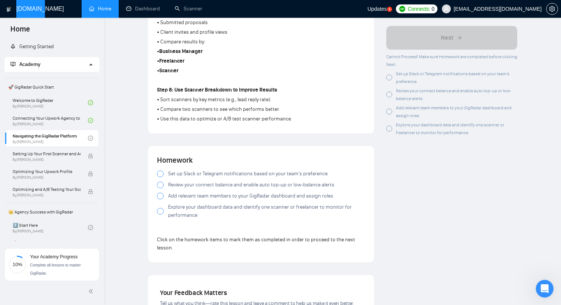
scroll to position [588, 0]
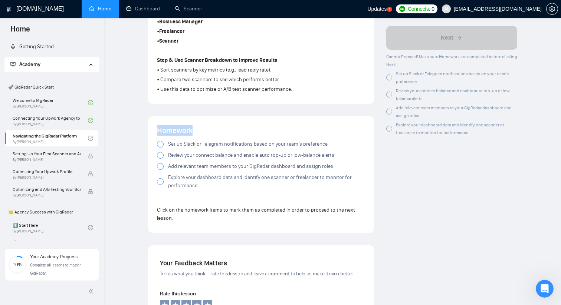
drag, startPoint x: 199, startPoint y: 133, endPoint x: 138, endPoint y: 133, distance: 61.5
click at [160, 146] on div at bounding box center [160, 144] width 7 height 7
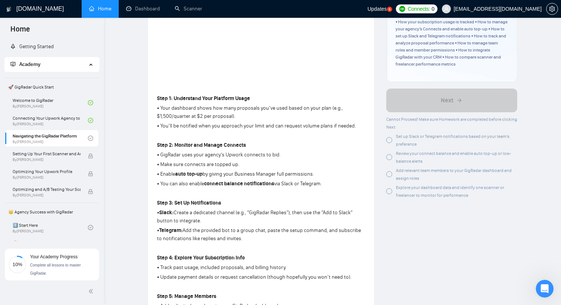
scroll to position [0, 0]
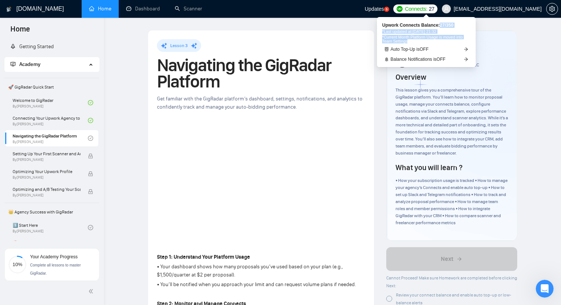
drag, startPoint x: 442, startPoint y: 25, endPoint x: 438, endPoint y: 39, distance: 15.1
click at [438, 39] on div "Upwork Connects Balance: 27 / 350 *Last updated at: 11 Aug 2025 21:32 *Current …" at bounding box center [426, 33] width 88 height 20
click at [439, 32] on span "*Last updated at: 11 Aug 2025 21:32" at bounding box center [426, 32] width 88 height 4
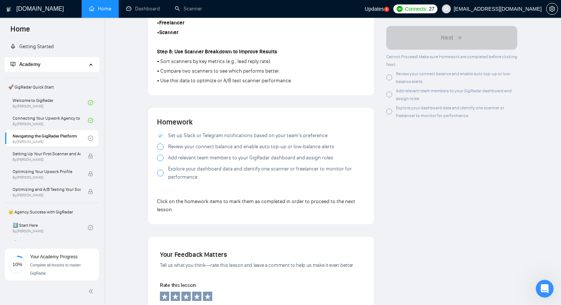
scroll to position [650, 0]
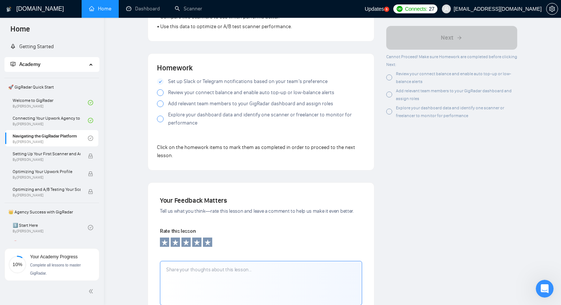
click at [194, 96] on span "Review your connect balance and enable auto top-up or low-balance alerts" at bounding box center [251, 93] width 166 height 8
click at [197, 106] on span "Add relevant team members to your GigRadar dashboard and assign roles" at bounding box center [250, 104] width 165 height 8
click at [197, 119] on span "Explore your dashboard data and identify one scanner or freelancer to monitor f…" at bounding box center [266, 119] width 197 height 16
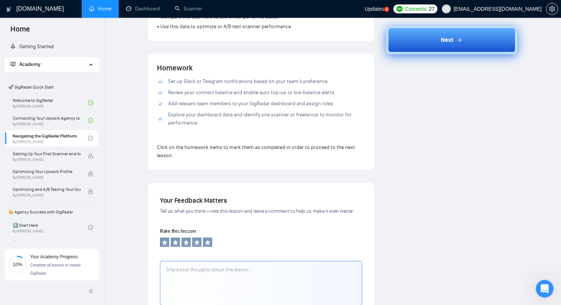
click at [458, 46] on button "Next" at bounding box center [451, 40] width 131 height 28
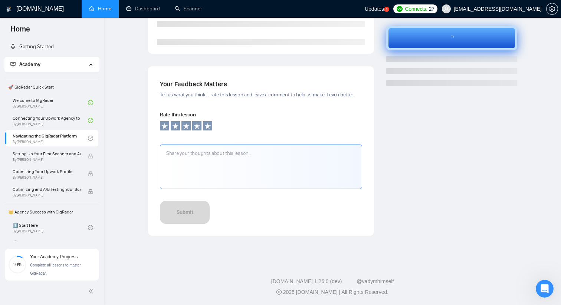
scroll to position [200, 0]
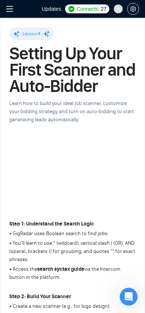
click at [13, 10] on icon "menu" at bounding box center [9, 8] width 7 height 7
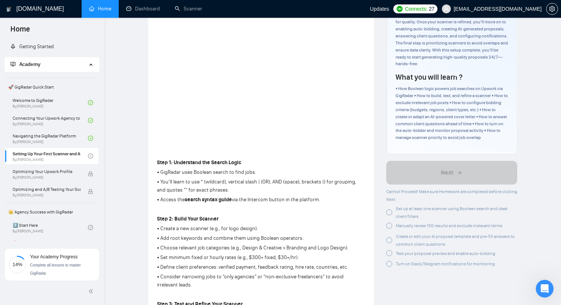
scroll to position [95, 0]
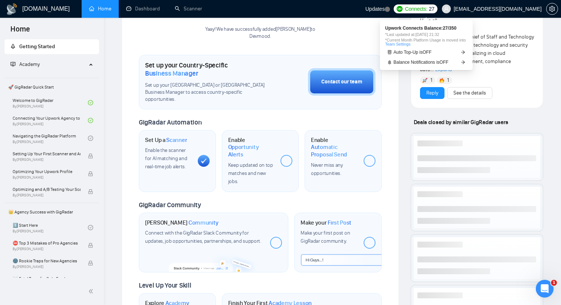
click at [427, 9] on span "Connects:" at bounding box center [416, 9] width 22 height 8
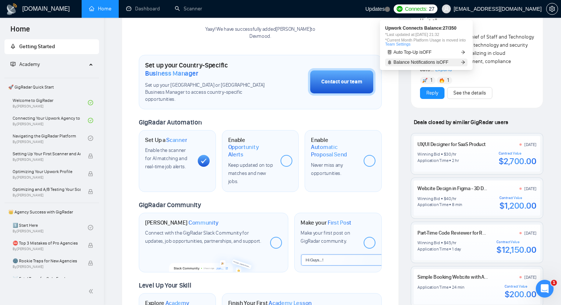
click at [414, 60] on span "Balance Notifications is OFF" at bounding box center [420, 62] width 55 height 4
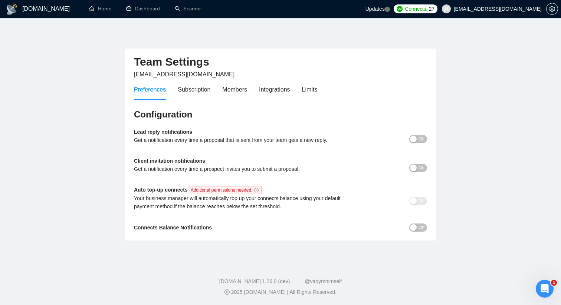
click at [421, 139] on span "Off" at bounding box center [421, 139] width 6 height 8
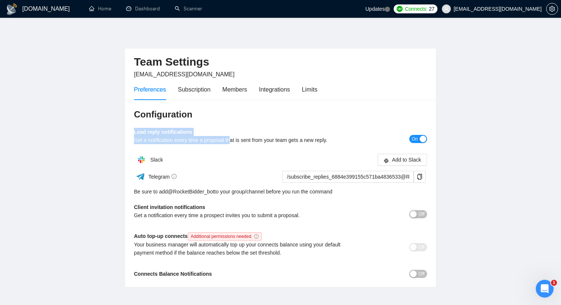
drag, startPoint x: 133, startPoint y: 128, endPoint x: 248, endPoint y: 147, distance: 115.9
click at [242, 146] on div "Configuration Lead reply notifications Get a notification every time a proposal…" at bounding box center [280, 194] width 311 height 188
click at [327, 113] on h3 "Configuration" at bounding box center [280, 115] width 293 height 12
drag, startPoint x: 273, startPoint y: 193, endPoint x: 244, endPoint y: 193, distance: 29.3
click at [244, 193] on div "Be sure to add @ RocketBidder_bot to your group/channel before you run the comm…" at bounding box center [280, 192] width 293 height 8
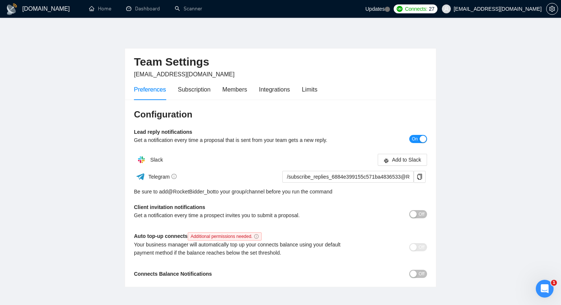
click at [261, 28] on div "GigRadar.io Home Dashboard Scanner Updates Connects: 27 zawgorodskiy.2012@gmail…" at bounding box center [280, 172] width 561 height 344
click at [208, 191] on link "@ RocketBidder_bot" at bounding box center [191, 192] width 47 height 8
click at [420, 175] on icon "copy" at bounding box center [419, 177] width 6 height 6
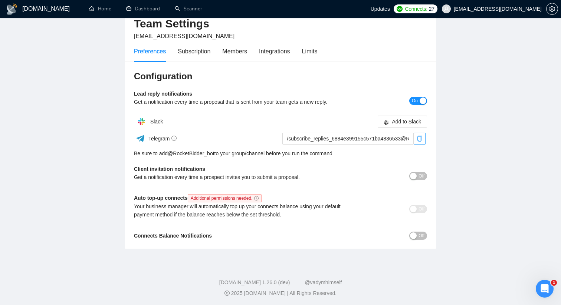
scroll to position [39, 0]
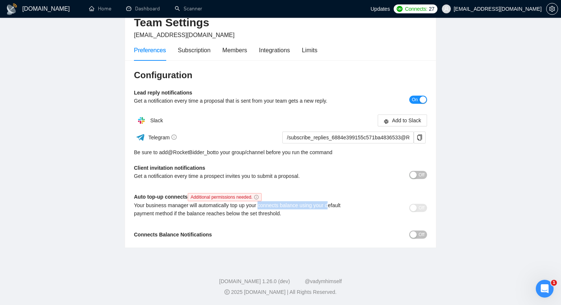
drag, startPoint x: 263, startPoint y: 207, endPoint x: 335, endPoint y: 207, distance: 71.9
click at [335, 207] on div "Your business manager will automatically top up your connects balance using you…" at bounding box center [244, 209] width 220 height 16
click at [309, 213] on div "Your business manager will automatically top up your connects balance using you…" at bounding box center [244, 209] width 220 height 16
click at [422, 234] on span "Off" at bounding box center [421, 235] width 6 height 8
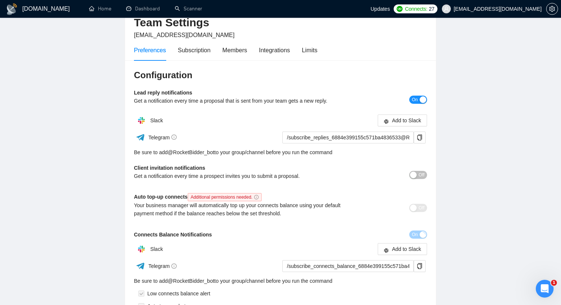
scroll to position [126, 0]
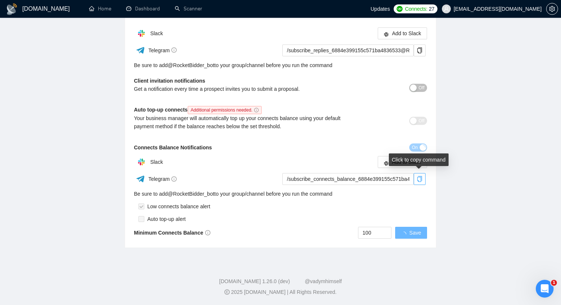
click at [419, 180] on icon "copy" at bounding box center [419, 179] width 6 height 6
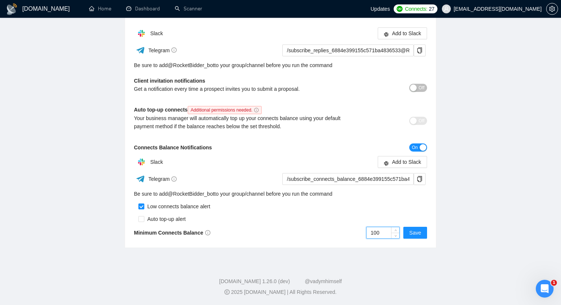
click at [385, 230] on input "100" at bounding box center [382, 232] width 33 height 11
type input "150"
click at [417, 229] on span "Save" at bounding box center [415, 233] width 12 height 8
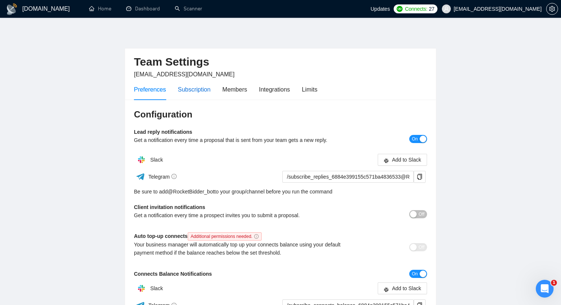
click at [204, 89] on div "Subscription" at bounding box center [194, 89] width 33 height 9
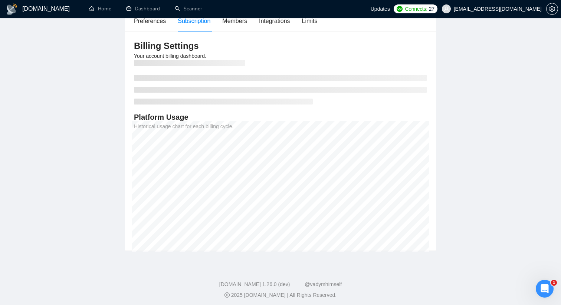
scroll to position [57, 0]
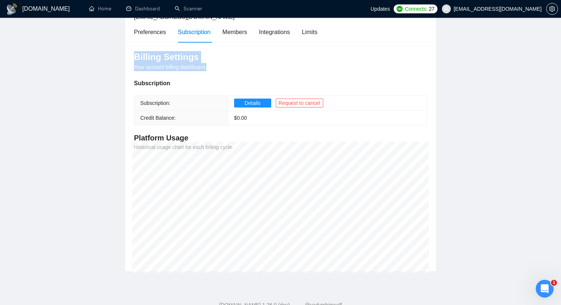
drag, startPoint x: 135, startPoint y: 57, endPoint x: 221, endPoint y: 66, distance: 86.2
click at [221, 66] on div "Billing Settings Your account billing dashboard. Subscription Subscription: Det…" at bounding box center [280, 157] width 311 height 230
click at [241, 75] on div "Billing Settings Your account billing dashboard. Subscription Subscription: Det…" at bounding box center [280, 157] width 311 height 230
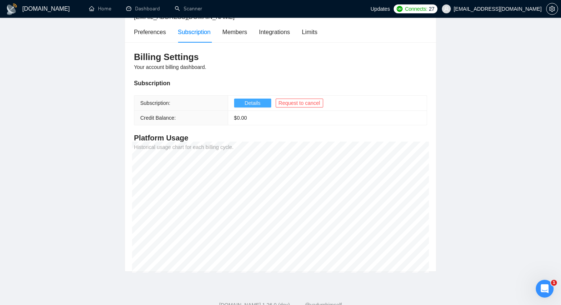
click at [255, 102] on span "Details" at bounding box center [252, 103] width 16 height 8
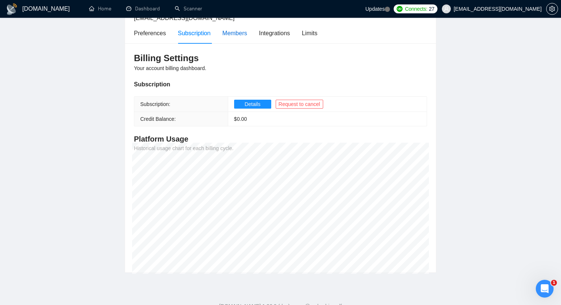
click at [231, 34] on div "Members" at bounding box center [234, 33] width 25 height 9
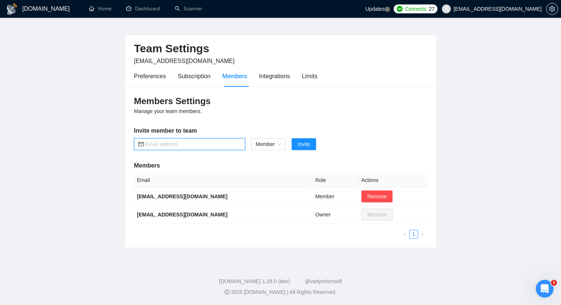
click at [219, 145] on input "text" at bounding box center [193, 144] width 96 height 8
click at [238, 108] on div "Members Settings Manage your team members. Invite member to team Member Invite …" at bounding box center [280, 166] width 311 height 161
click at [277, 79] on div "Integrations" at bounding box center [274, 76] width 31 height 9
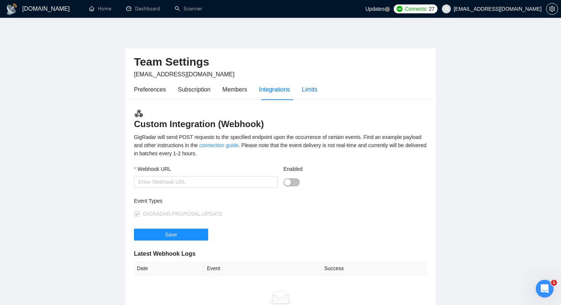
click at [316, 92] on div "Limits" at bounding box center [310, 89] width 16 height 9
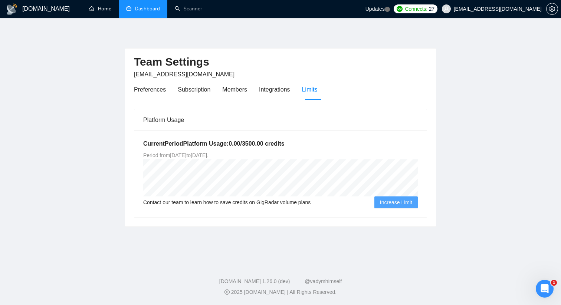
click at [126, 10] on link "Dashboard" at bounding box center [143, 9] width 34 height 6
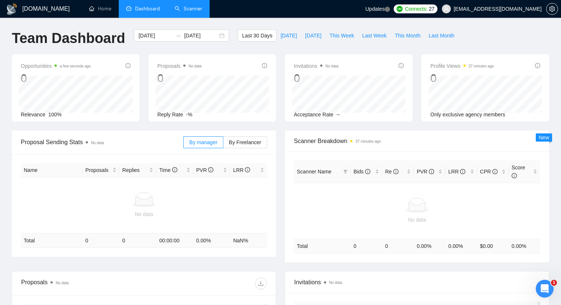
click at [193, 10] on link "Scanner" at bounding box center [188, 9] width 27 height 6
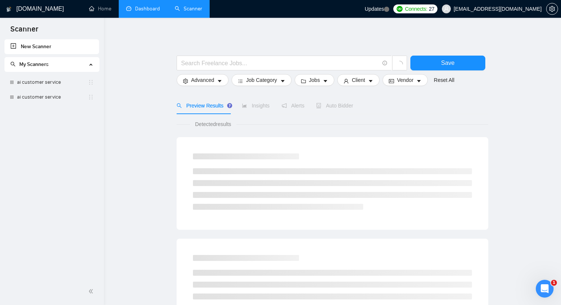
click at [134, 12] on link "Dashboard" at bounding box center [143, 9] width 34 height 6
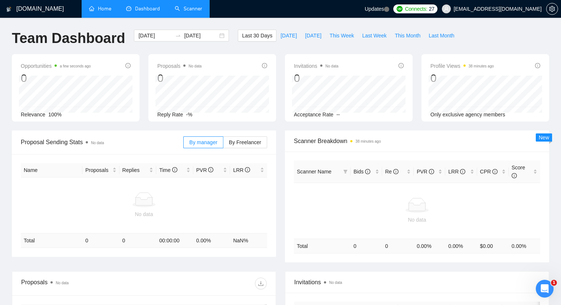
click at [105, 10] on link "Home" at bounding box center [100, 9] width 22 height 6
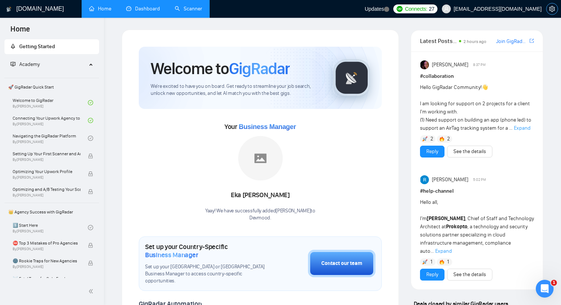
click at [552, 6] on icon "setting" at bounding box center [552, 9] width 6 height 6
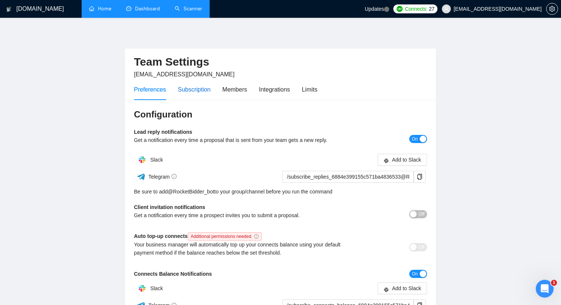
click at [189, 88] on div "Subscription" at bounding box center [194, 89] width 33 height 9
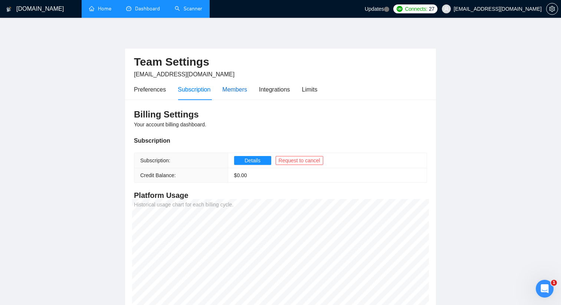
click at [240, 89] on div "Members" at bounding box center [234, 89] width 25 height 9
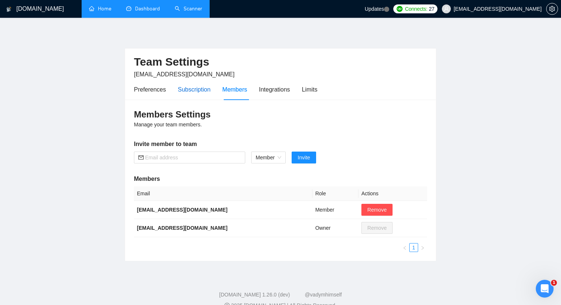
click at [198, 88] on div "Subscription" at bounding box center [194, 89] width 33 height 9
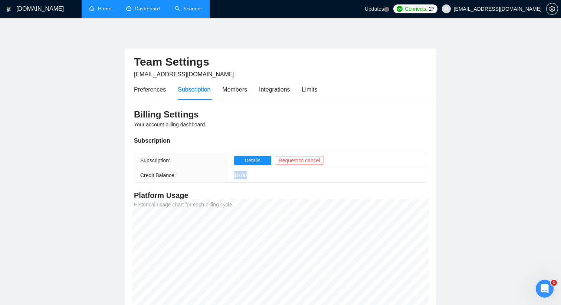
drag, startPoint x: 260, startPoint y: 178, endPoint x: 214, endPoint y: 178, distance: 45.6
click at [216, 178] on tr "Credit Balance: $ 0.00" at bounding box center [280, 175] width 292 height 14
click at [278, 185] on div "Billing Settings Your account billing dashboard. Subscription Subscription: Det…" at bounding box center [280, 215] width 311 height 230
click at [384, 10] on span "Updates" at bounding box center [373, 9] width 19 height 6
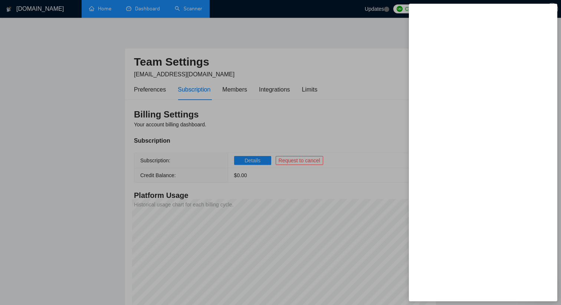
click at [373, 45] on div at bounding box center [280, 152] width 561 height 305
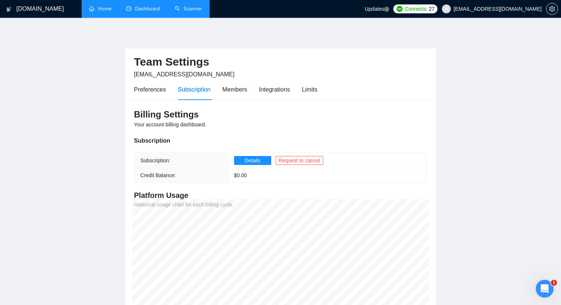
click at [422, 7] on span "Connects:" at bounding box center [416, 9] width 22 height 8
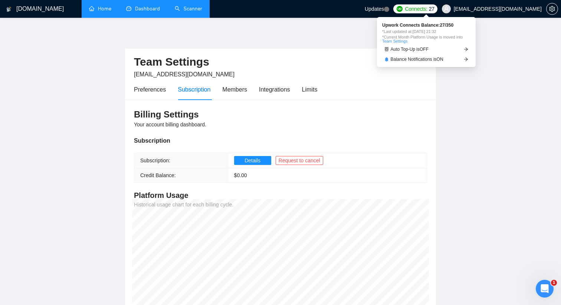
click at [422, 7] on span "Connects:" at bounding box center [416, 9] width 22 height 8
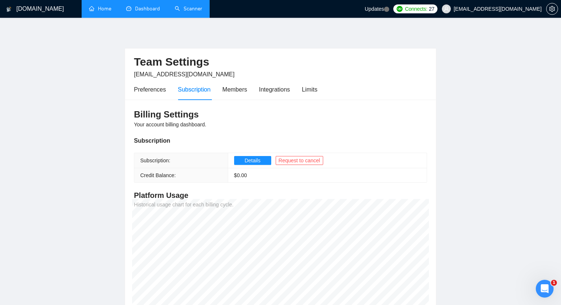
click at [136, 6] on link "Dashboard" at bounding box center [143, 9] width 34 height 6
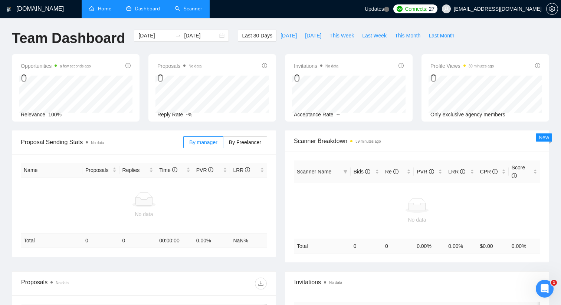
click at [190, 9] on link "Scanner" at bounding box center [188, 9] width 27 height 6
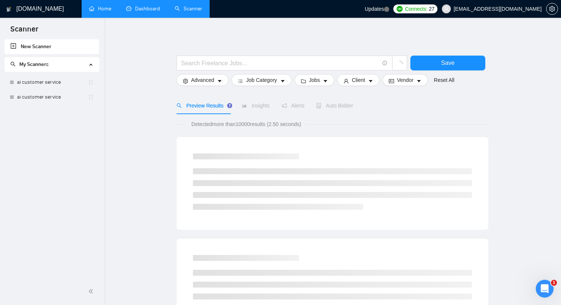
click at [389, 7] on circle at bounding box center [386, 9] width 5 height 5
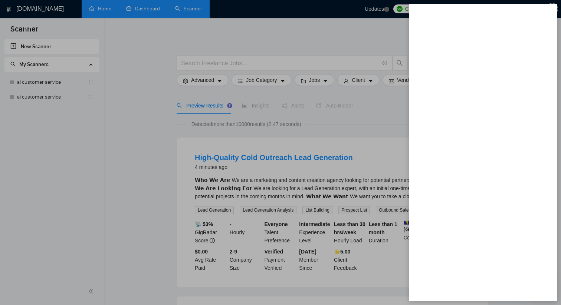
click at [311, 33] on div at bounding box center [280, 152] width 561 height 305
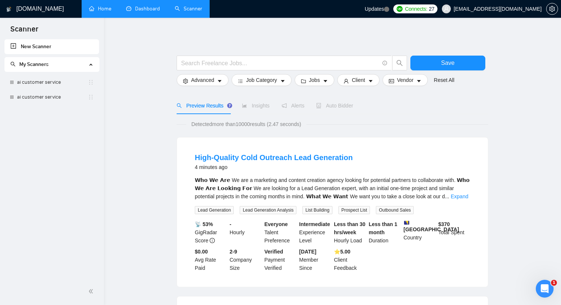
click at [56, 43] on link "New Scanner" at bounding box center [51, 46] width 83 height 15
click at [34, 48] on link "New Scanner" at bounding box center [51, 46] width 83 height 15
click at [33, 67] on span "My Scanners" at bounding box center [33, 64] width 29 height 6
click at [70, 65] on span "My Scanners" at bounding box center [48, 64] width 76 height 15
click at [43, 43] on link "New Scanner" at bounding box center [51, 46] width 83 height 15
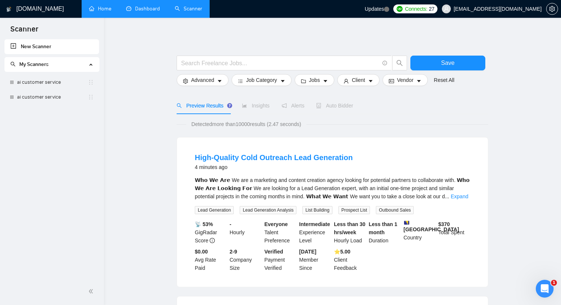
click at [13, 45] on link "New Scanner" at bounding box center [51, 46] width 83 height 15
click at [12, 45] on link "New Scanner" at bounding box center [51, 46] width 83 height 15
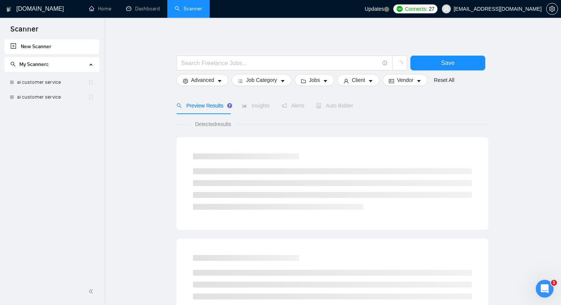
click at [33, 44] on link "New Scanner" at bounding box center [51, 46] width 83 height 15
click at [107, 6] on link "Home" at bounding box center [100, 9] width 22 height 6
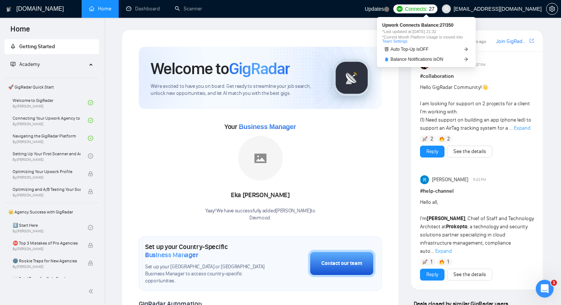
click at [395, 42] on link "Team Settings" at bounding box center [394, 41] width 25 height 4
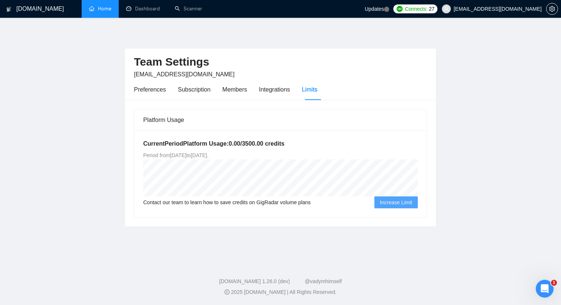
click at [260, 93] on div "Preferences Subscription Members Integrations Limits" at bounding box center [225, 89] width 183 height 21
click at [265, 91] on div "Integrations" at bounding box center [274, 89] width 31 height 9
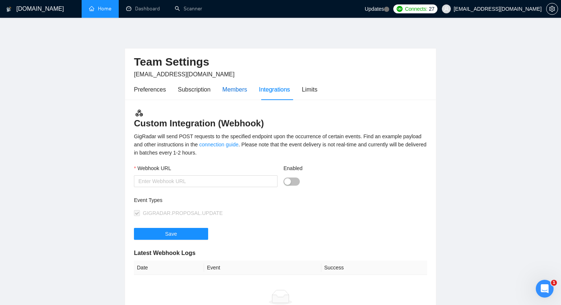
click at [241, 91] on div "Members" at bounding box center [234, 89] width 25 height 9
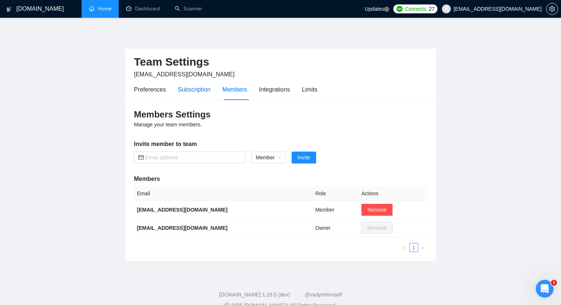
click at [198, 87] on div "Subscription" at bounding box center [194, 89] width 33 height 9
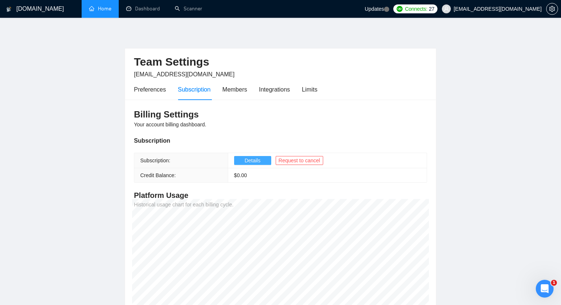
click at [239, 161] on button "Details" at bounding box center [252, 160] width 37 height 9
click at [551, 9] on icon "setting" at bounding box center [552, 9] width 6 height 6
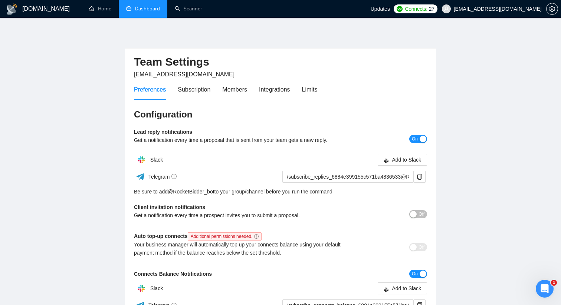
click at [148, 10] on link "Dashboard" at bounding box center [143, 9] width 34 height 6
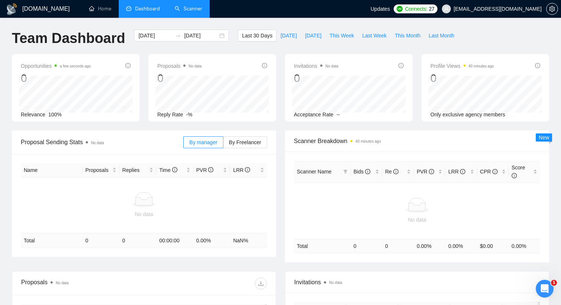
click at [182, 9] on link "Scanner" at bounding box center [188, 9] width 27 height 6
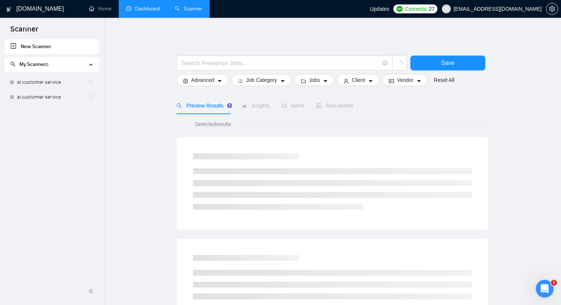
click at [42, 46] on link "New Scanner" at bounding box center [51, 46] width 83 height 15
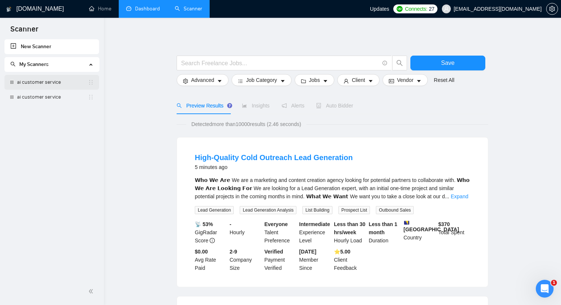
click at [49, 89] on link "ai customer service" at bounding box center [52, 82] width 71 height 15
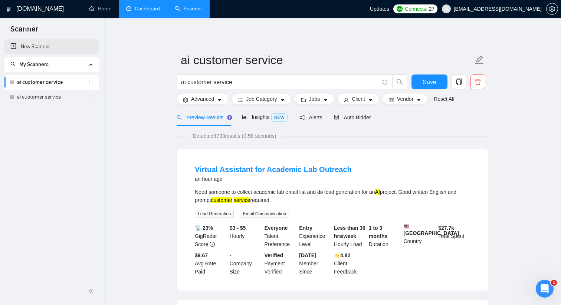
click at [32, 48] on link "New Scanner" at bounding box center [51, 46] width 83 height 15
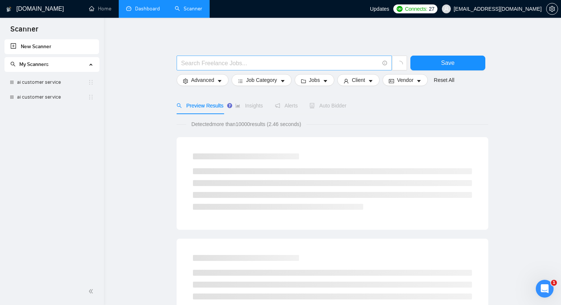
click at [232, 64] on input "text" at bounding box center [280, 63] width 198 height 9
